Goal: Task Accomplishment & Management: Manage account settings

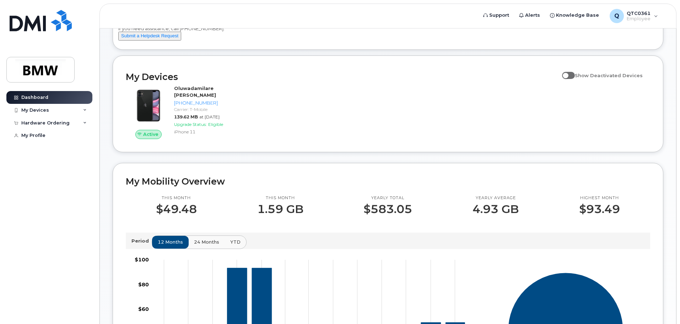
scroll to position [71, 0]
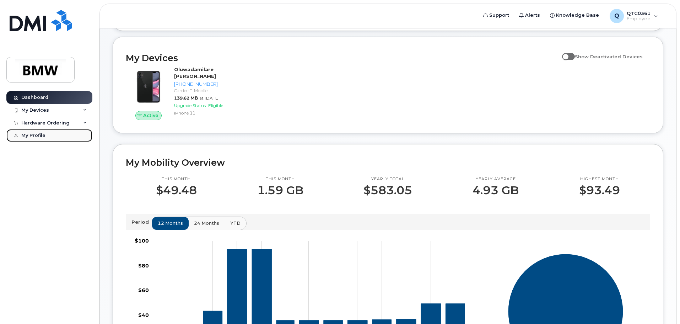
click at [29, 133] on div "My Profile" at bounding box center [33, 136] width 24 height 6
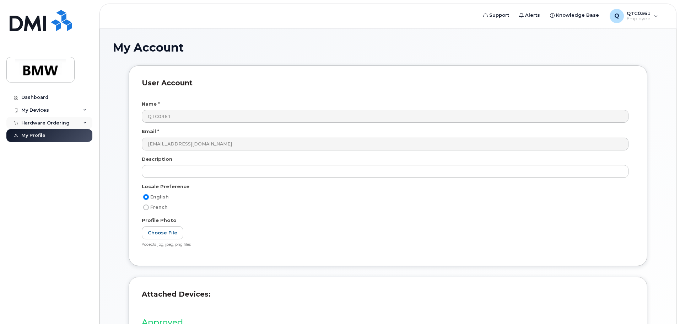
click at [51, 124] on div "Hardware Ordering" at bounding box center [45, 123] width 48 height 6
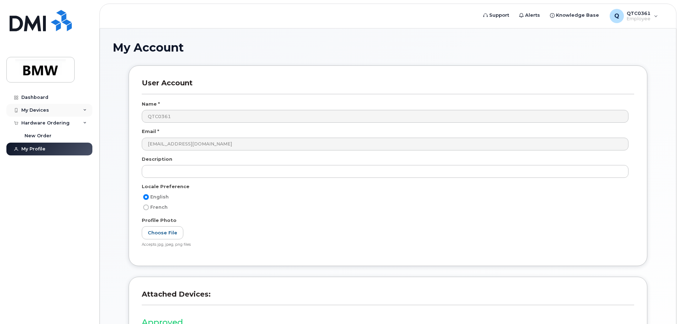
click at [40, 108] on div "My Devices" at bounding box center [35, 110] width 28 height 6
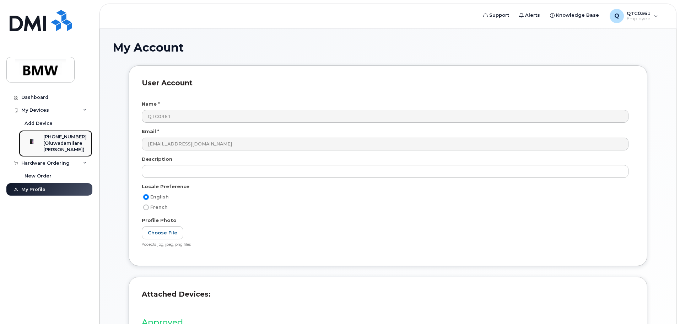
click at [75, 136] on div "[PHONE_NUMBER]" at bounding box center [64, 137] width 43 height 6
click at [60, 137] on div "[PHONE_NUMBER]" at bounding box center [64, 137] width 43 height 6
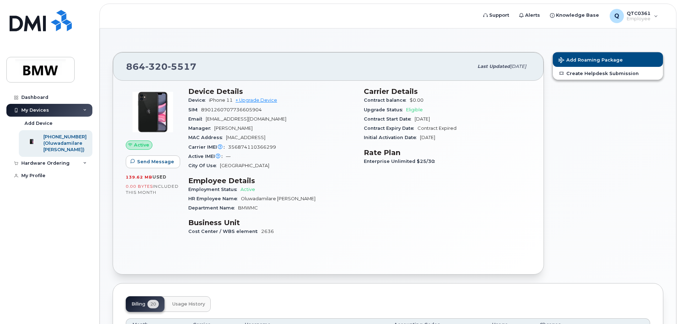
click at [153, 116] on img at bounding box center [153, 112] width 43 height 43
click at [264, 102] on link "+ Upgrade Device" at bounding box center [257, 99] width 42 height 5
